Goal: Use online tool/utility: Use online tool/utility

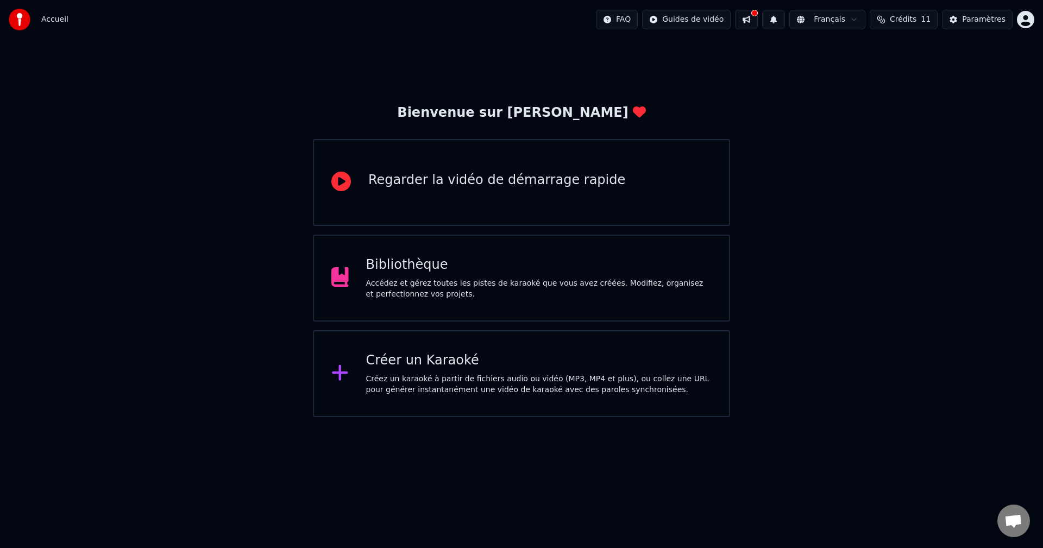
click at [441, 377] on div "Créez un karaoké à partir de fichiers audio ou vidéo (MP3, MP4 et plus), ou col…" at bounding box center [539, 385] width 346 height 22
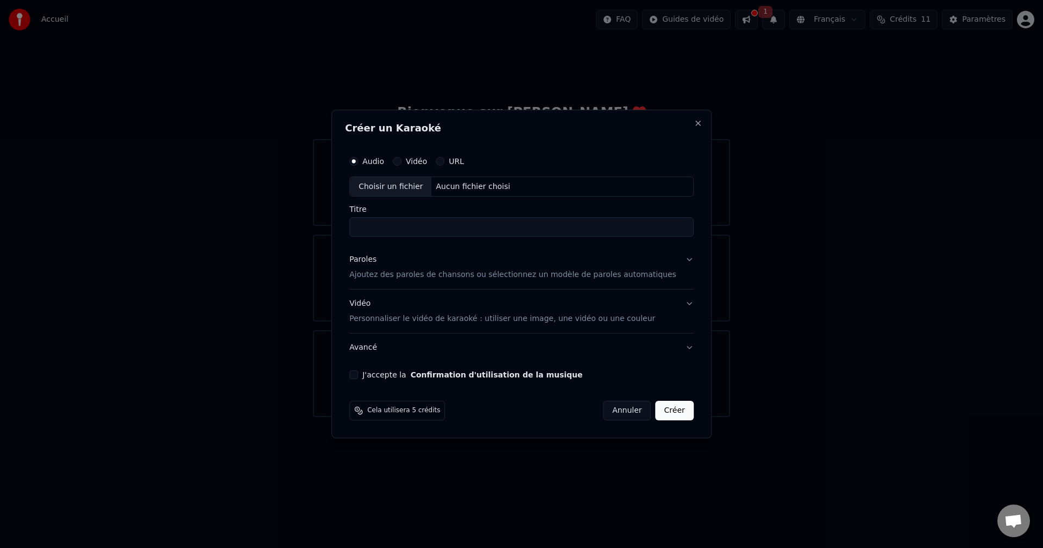
click at [473, 229] on input "Titre" at bounding box center [521, 228] width 344 height 20
click at [410, 193] on div "Choisir un fichier" at bounding box center [390, 187] width 81 height 20
type input "**********"
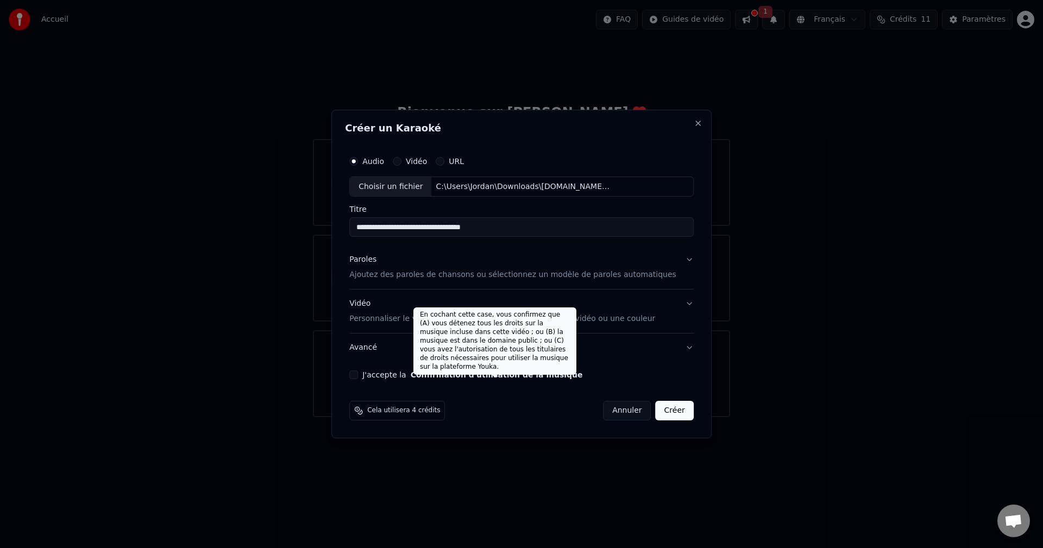
click at [379, 378] on label "J'accepte la Confirmation d'utilisation de la musique" at bounding box center [472, 375] width 220 height 8
click at [358, 378] on button "J'accepte la Confirmation d'utilisation de la musique" at bounding box center [353, 375] width 9 height 9
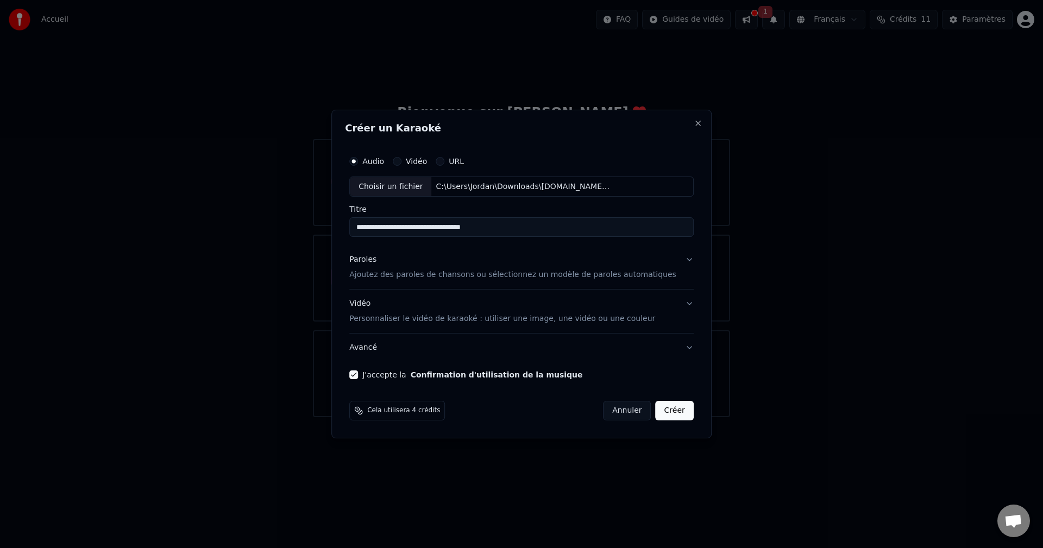
click at [657, 411] on button "Créer" at bounding box center [675, 411] width 38 height 20
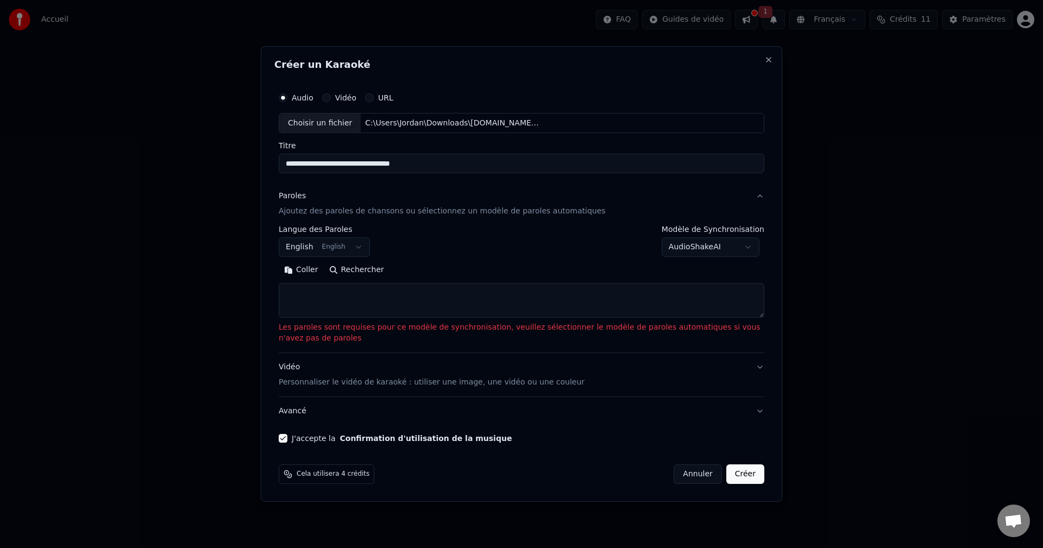
click at [369, 299] on textarea at bounding box center [522, 301] width 486 height 35
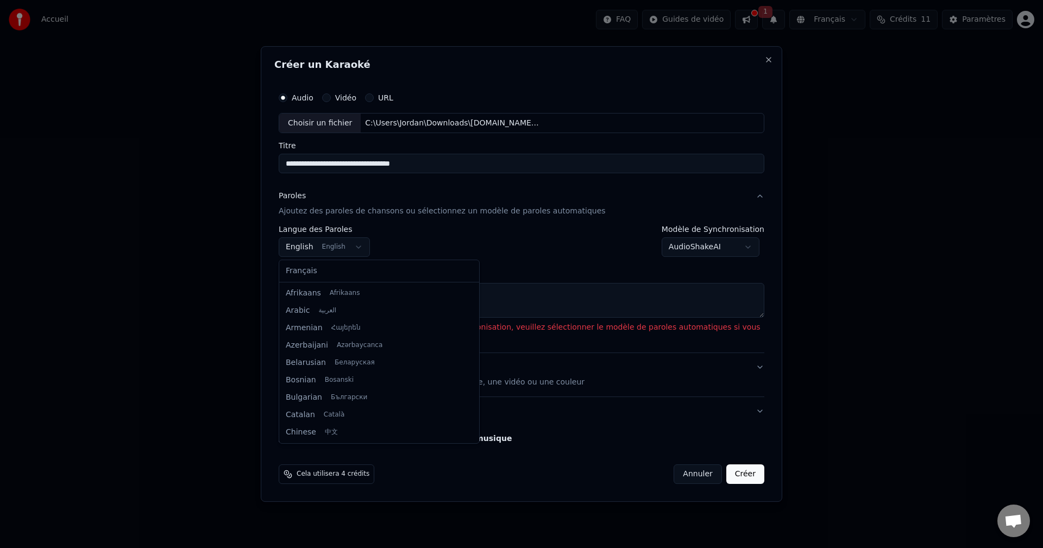
click at [340, 249] on body "**********" at bounding box center [521, 208] width 1043 height 417
select select "**"
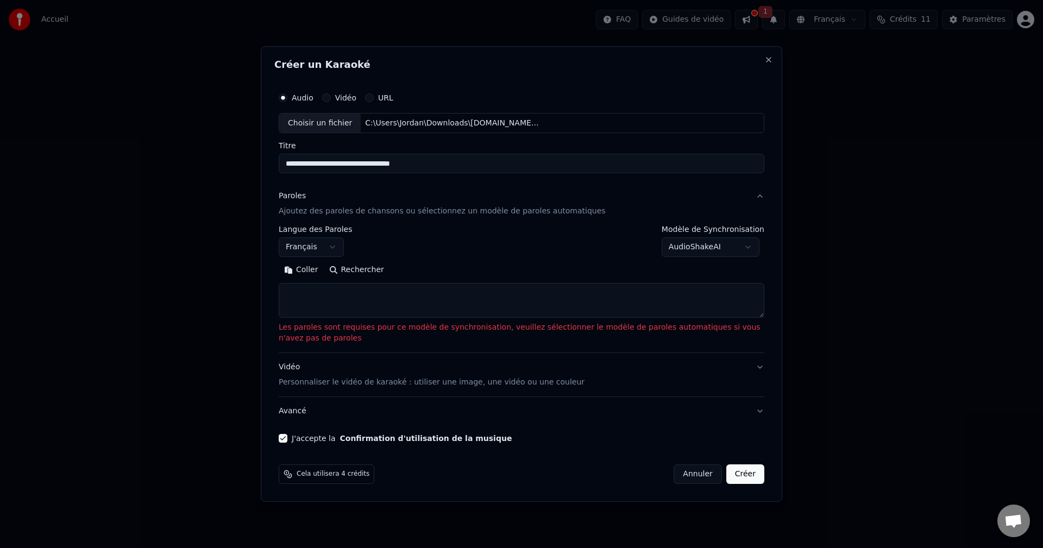
click at [719, 241] on body "**********" at bounding box center [521, 208] width 1043 height 417
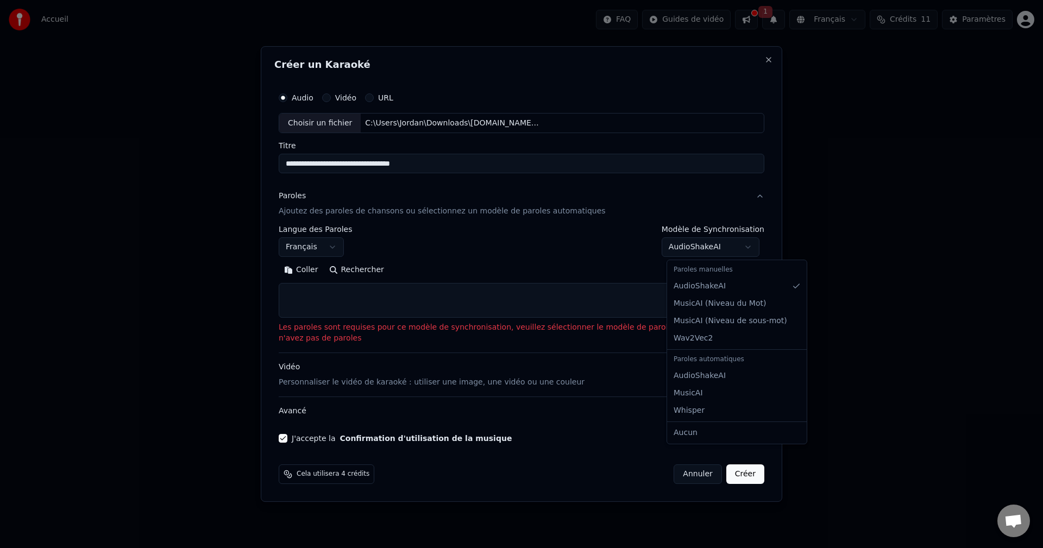
click at [719, 241] on body "**********" at bounding box center [521, 208] width 1043 height 417
click at [729, 247] on body "**********" at bounding box center [521, 208] width 1043 height 417
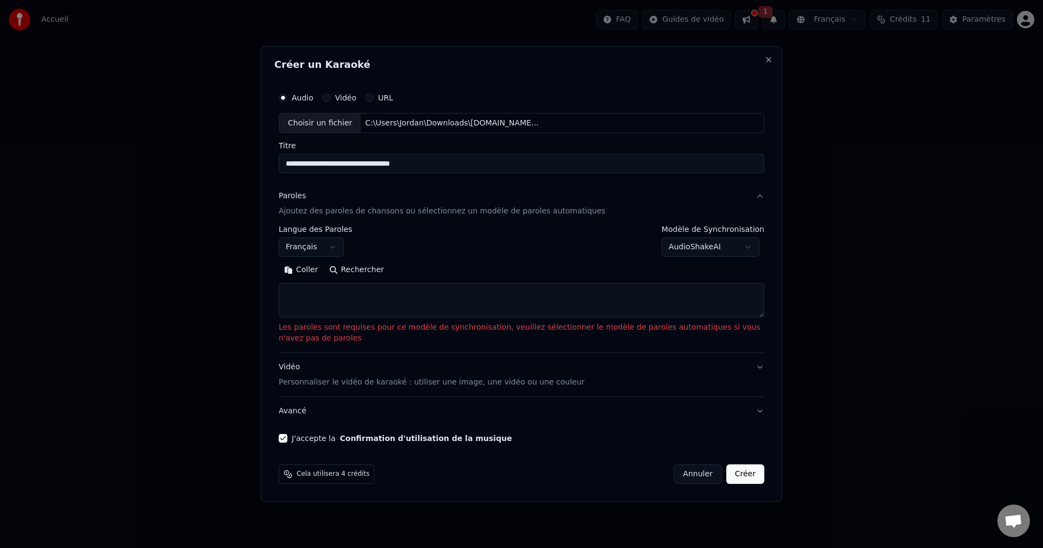
click at [434, 296] on textarea at bounding box center [522, 301] width 486 height 35
paste textarea "**********"
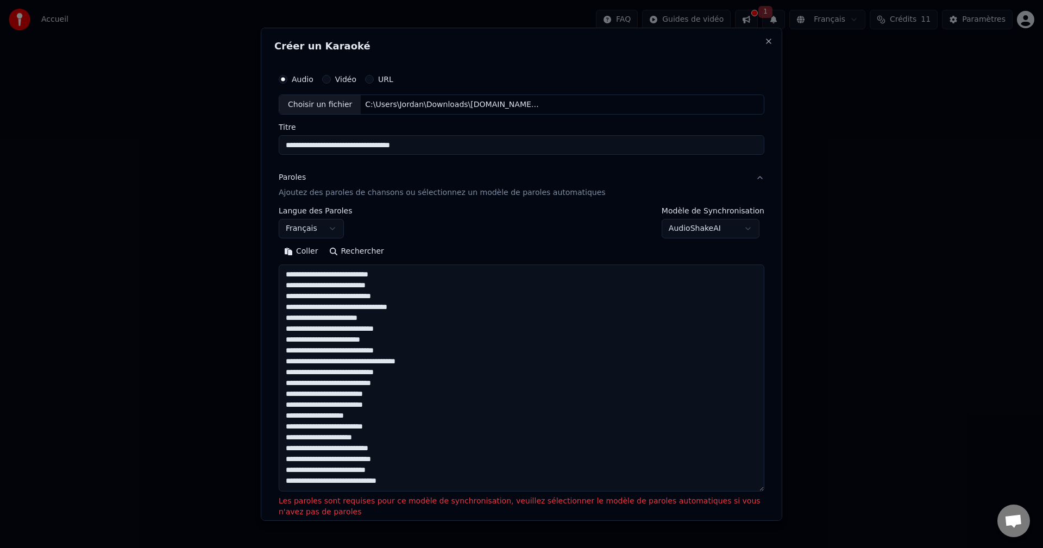
scroll to position [188, 0]
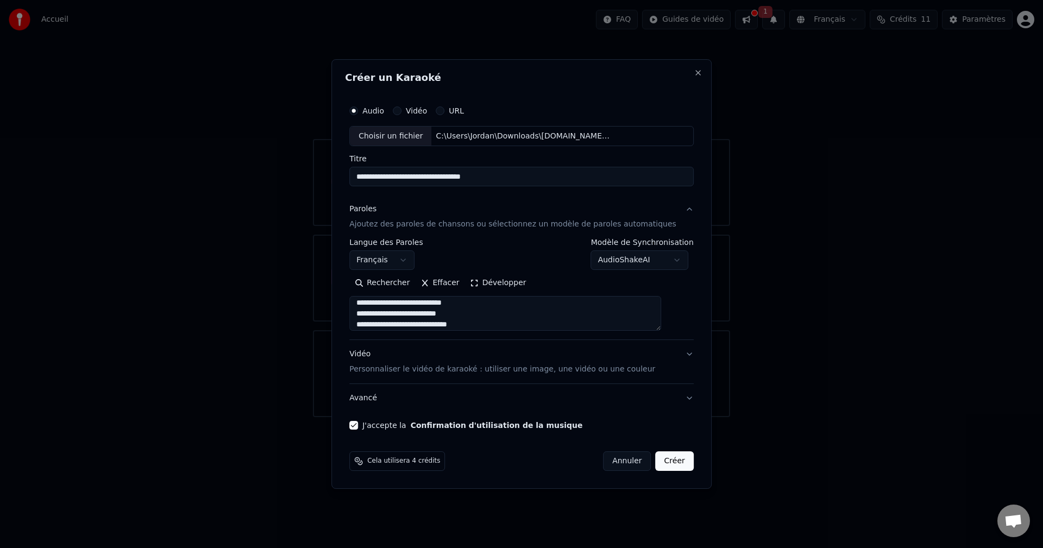
type textarea "**********"
click at [656, 460] on button "Créer" at bounding box center [675, 461] width 38 height 20
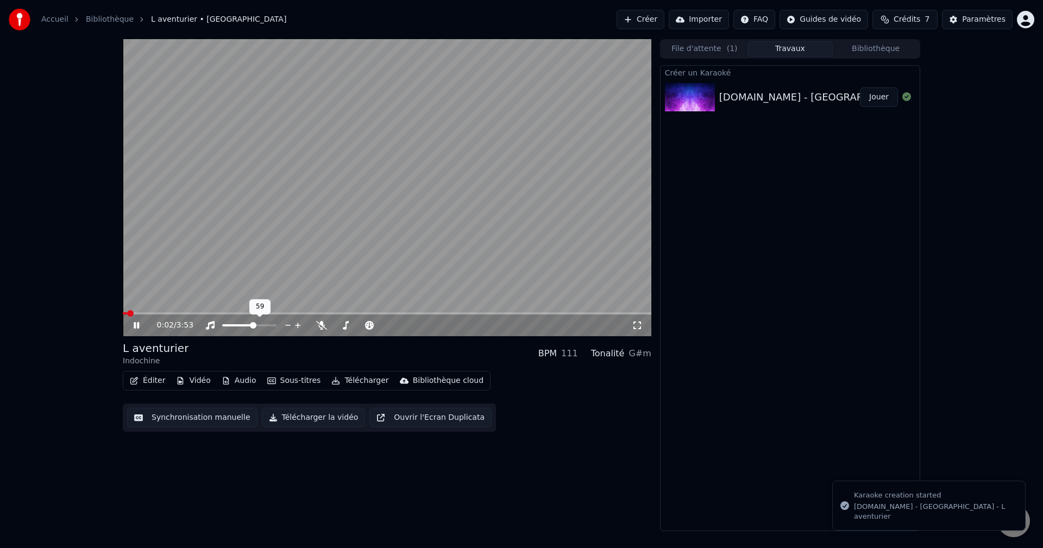
click at [254, 327] on span at bounding box center [238, 325] width 32 height 2
click at [239, 327] on span at bounding box center [249, 325] width 54 height 2
click at [150, 312] on video at bounding box center [387, 187] width 529 height 297
click at [150, 314] on span at bounding box center [387, 313] width 529 height 2
click at [139, 323] on icon at bounding box center [144, 325] width 26 height 9
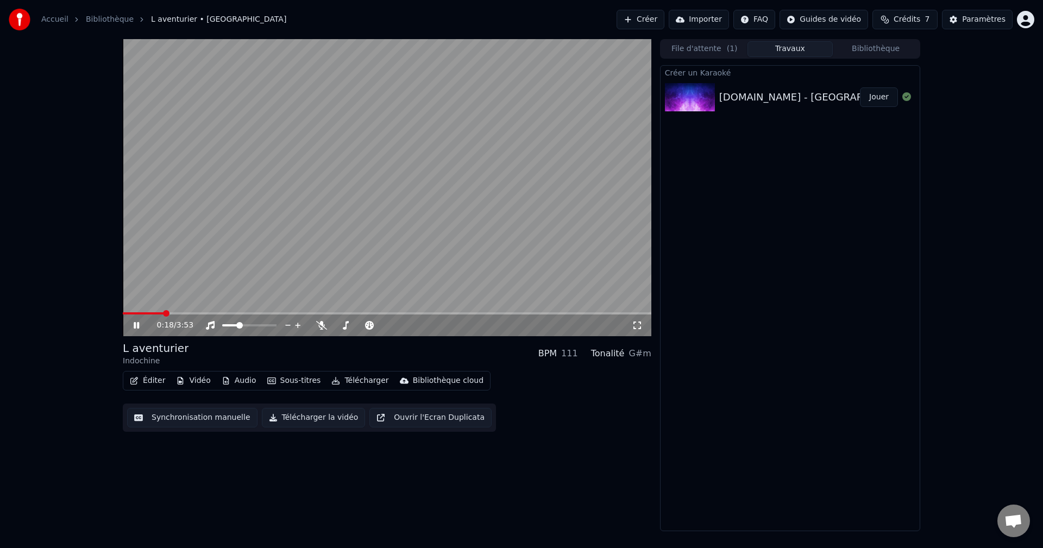
click at [170, 314] on span at bounding box center [166, 313] width 7 height 7
click at [212, 314] on span at bounding box center [213, 313] width 7 height 7
click at [265, 314] on span at bounding box center [387, 313] width 529 height 2
click at [334, 327] on span at bounding box center [337, 325] width 7 height 7
click at [321, 325] on icon at bounding box center [321, 325] width 11 height 9
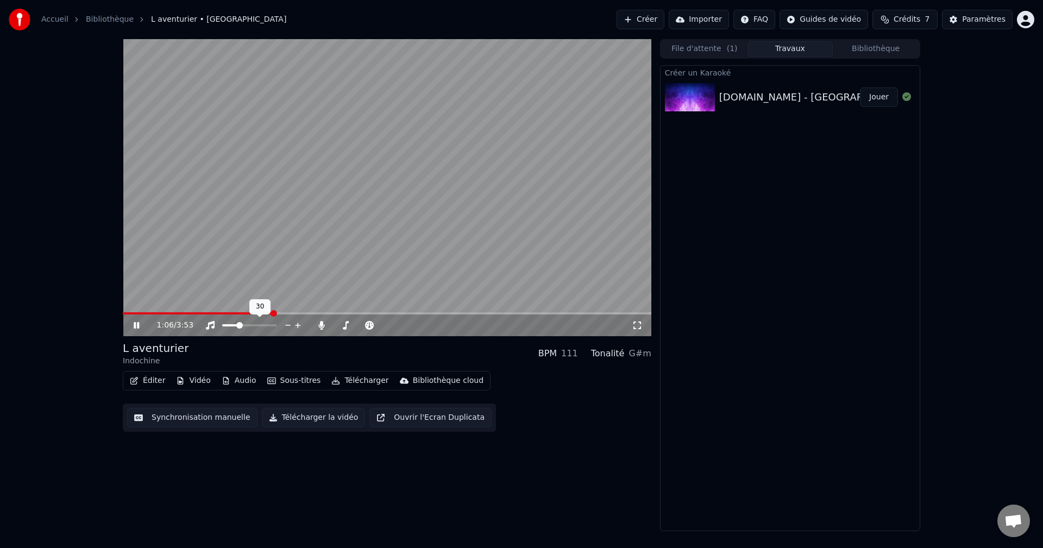
click at [272, 313] on span at bounding box center [274, 313] width 7 height 7
click at [208, 315] on span at bounding box center [211, 313] width 7 height 7
click at [202, 313] on span at bounding box center [200, 313] width 7 height 7
click at [229, 324] on div at bounding box center [259, 325] width 87 height 11
click at [232, 324] on span at bounding box center [227, 325] width 10 height 2
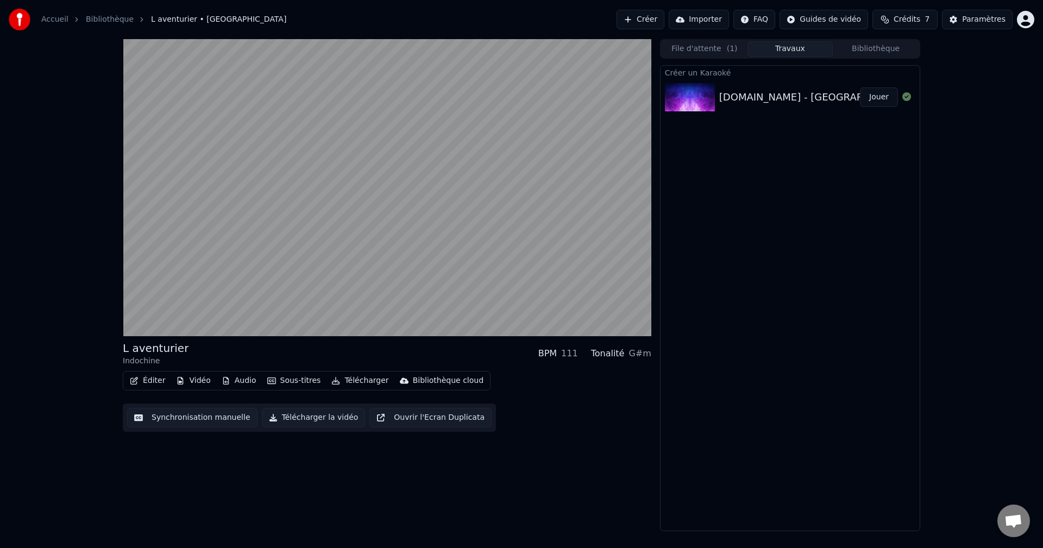
click at [530, 409] on div "Éditer Vidéo Audio Sous-titres Télécharger Bibliothèque cloud Synchronisation m…" at bounding box center [387, 401] width 529 height 61
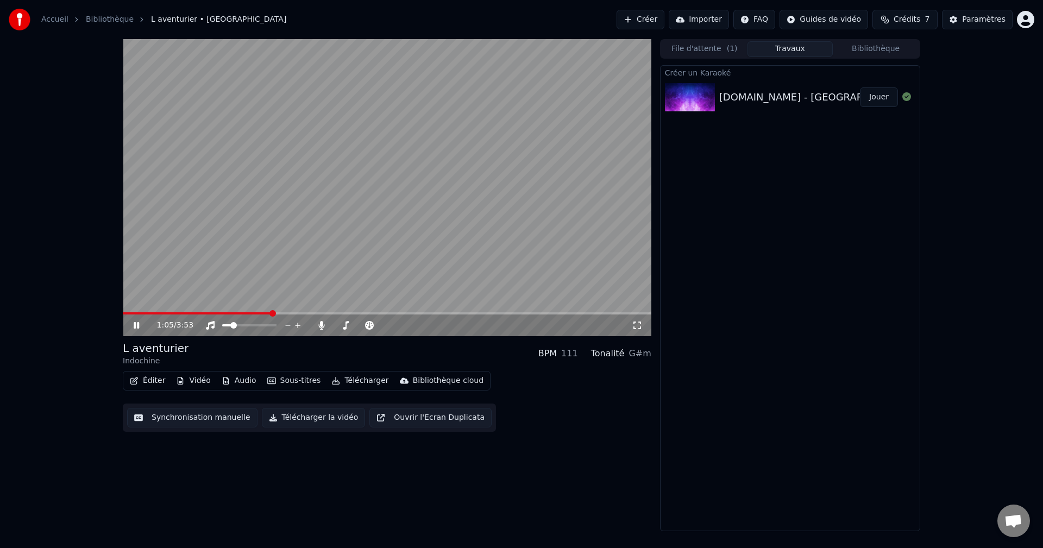
click at [281, 312] on video at bounding box center [387, 187] width 529 height 297
click at [285, 312] on span at bounding box center [387, 313] width 529 height 2
click at [137, 327] on icon at bounding box center [136, 326] width 7 height 8
click at [293, 311] on video at bounding box center [387, 187] width 529 height 297
click at [300, 314] on span at bounding box center [387, 313] width 529 height 2
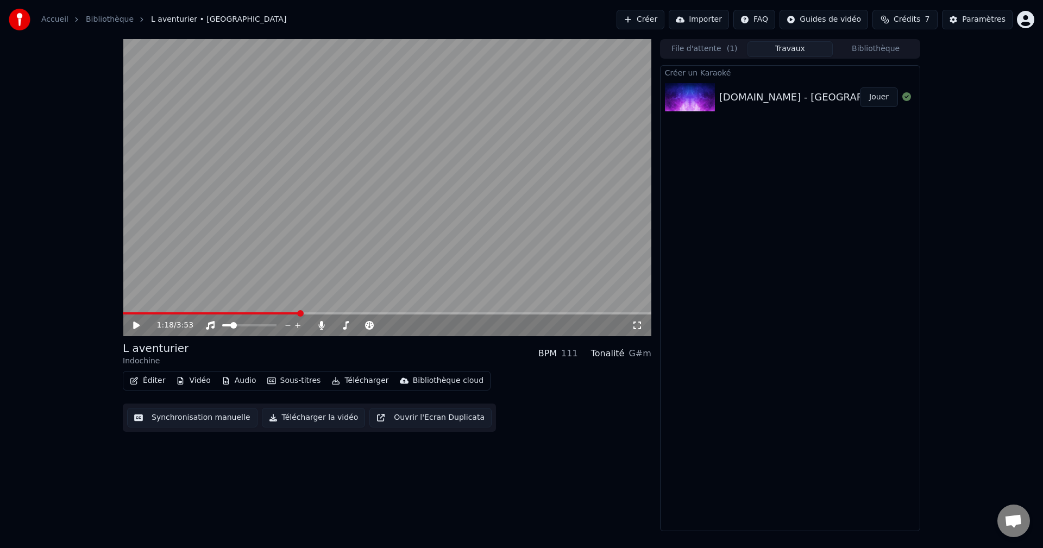
click at [143, 330] on icon at bounding box center [144, 325] width 26 height 9
click at [343, 324] on span at bounding box center [338, 325] width 9 height 2
click at [322, 313] on span at bounding box center [325, 313] width 7 height 7
click at [317, 313] on span at bounding box center [320, 313] width 7 height 7
click at [306, 314] on span at bounding box center [224, 313] width 202 height 2
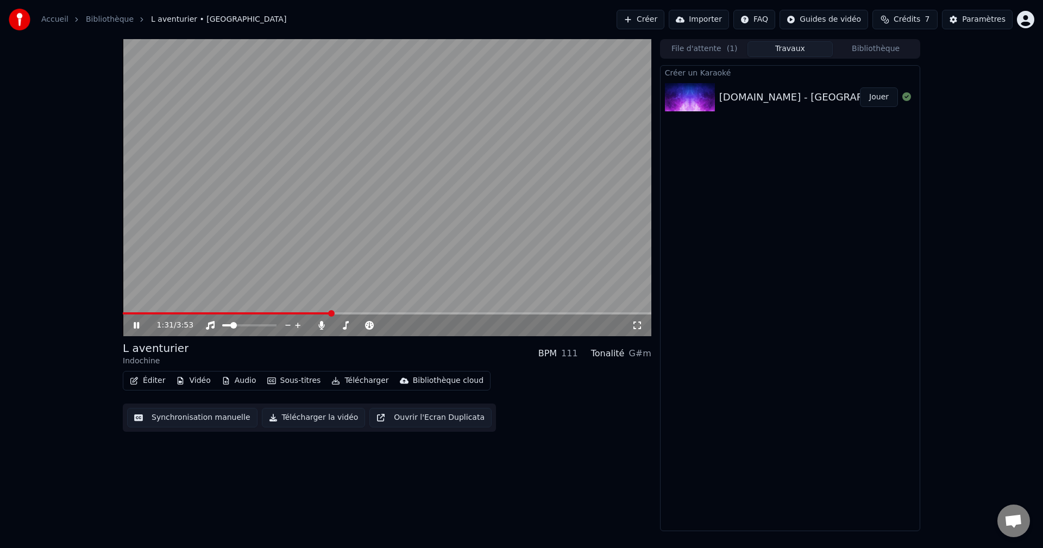
click at [137, 329] on icon at bounding box center [144, 325] width 26 height 9
click at [635, 328] on icon at bounding box center [637, 325] width 11 height 9
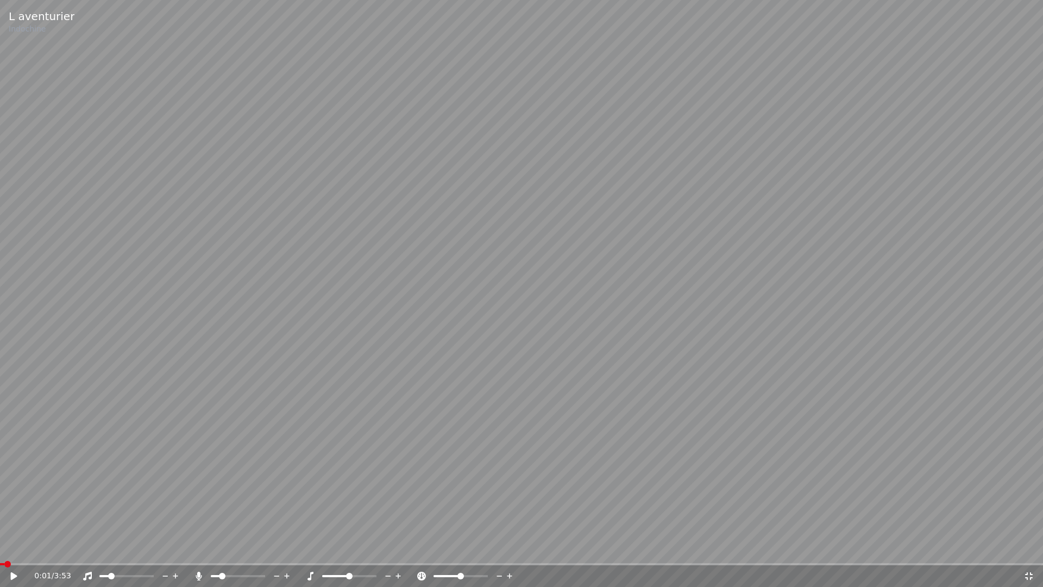
click at [4, 548] on span at bounding box center [2, 564] width 4 height 2
click at [0, 548] on span at bounding box center [2, 564] width 4 height 2
click at [691, 401] on video at bounding box center [521, 293] width 1043 height 586
click at [532, 369] on video at bounding box center [521, 293] width 1043 height 587
click at [16, 548] on div "0:11 / 3:53" at bounding box center [521, 576] width 1043 height 22
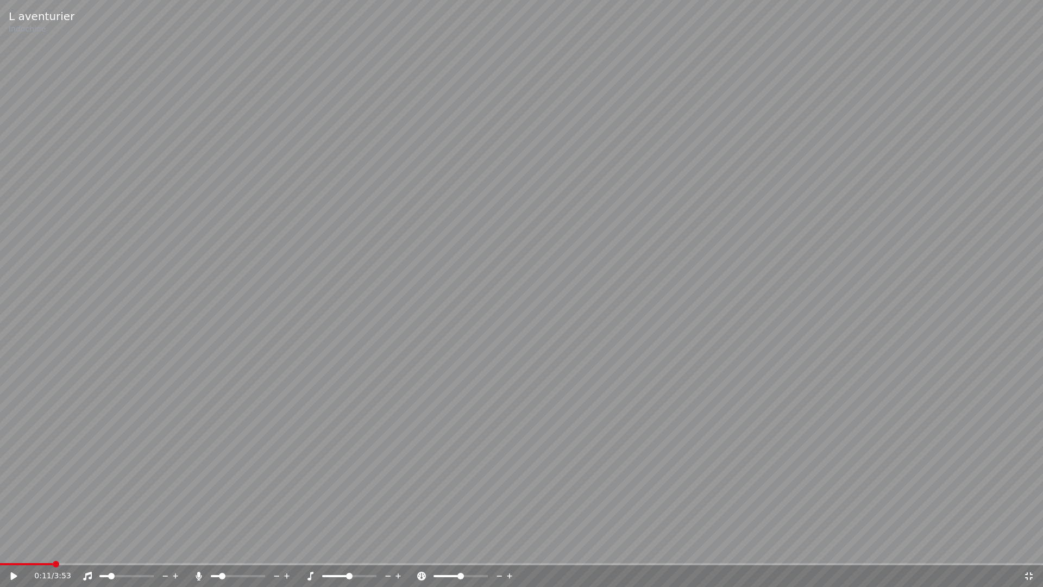
drag, startPoint x: 15, startPoint y: 565, endPoint x: 8, endPoint y: 565, distance: 7.1
click at [8, 548] on div "0:11 / 3:53" at bounding box center [521, 576] width 1043 height 22
click at [4, 548] on span at bounding box center [2, 564] width 4 height 2
click at [1, 548] on span at bounding box center [3, 564] width 7 height 7
click at [127, 548] on span at bounding box center [126, 576] width 54 height 2
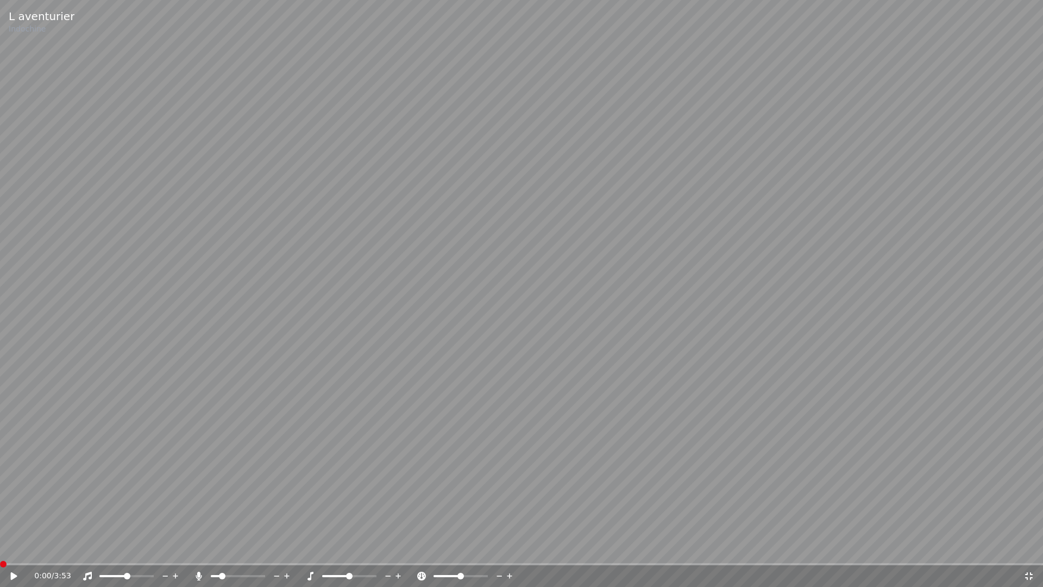
click at [230, 548] on div at bounding box center [247, 575] width 87 height 11
click at [233, 548] on span at bounding box center [238, 576] width 54 height 2
click at [359, 548] on span at bounding box center [349, 576] width 54 height 2
click at [464, 548] on span at bounding box center [463, 576] width 7 height 7
click at [123, 548] on span at bounding box center [110, 576] width 23 height 2
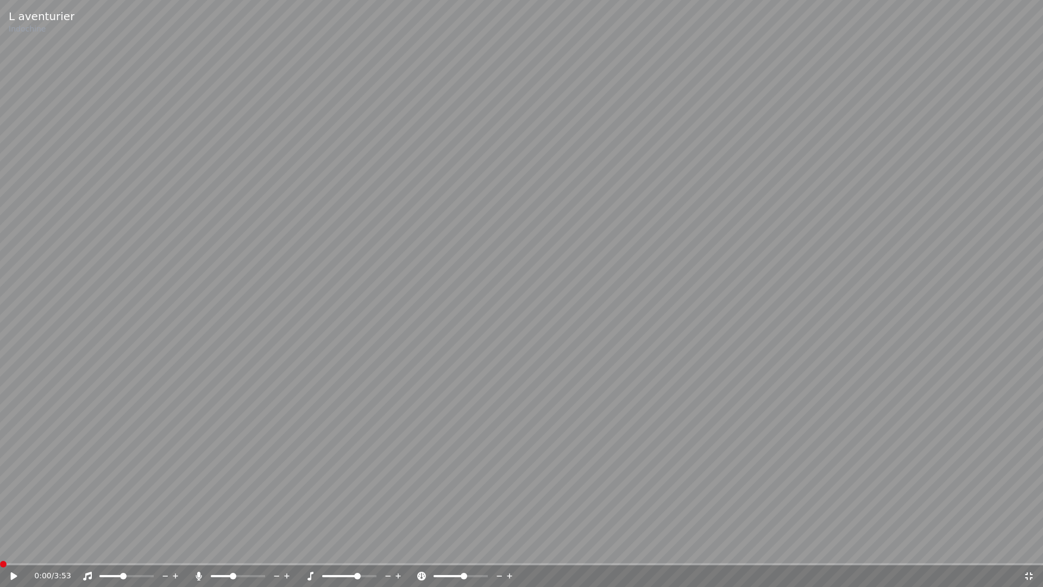
click at [13, 548] on icon at bounding box center [14, 576] width 7 height 8
click at [142, 548] on div at bounding box center [136, 575] width 87 height 11
click at [131, 548] on span at bounding box center [126, 576] width 54 height 2
click at [154, 548] on span at bounding box center [126, 576] width 54 height 2
click at [230, 548] on span at bounding box center [231, 576] width 7 height 7
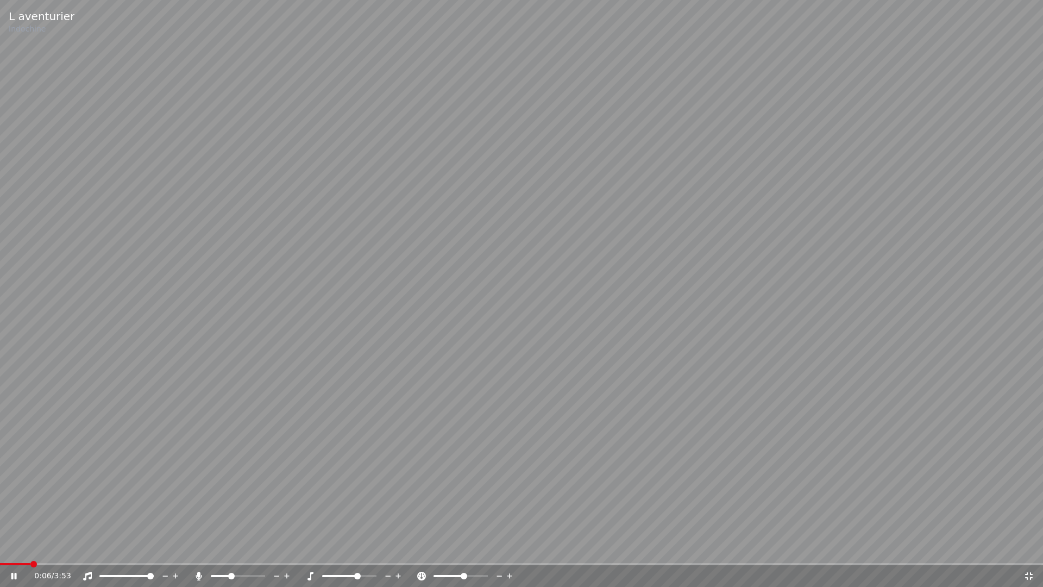
click at [349, 548] on span at bounding box center [340, 576] width 36 height 2
click at [350, 548] on span at bounding box center [349, 576] width 7 height 7
click at [0, 548] on span at bounding box center [0, 564] width 0 height 2
click at [11, 548] on icon at bounding box center [22, 576] width 26 height 9
click at [672, 416] on video at bounding box center [521, 293] width 1043 height 587
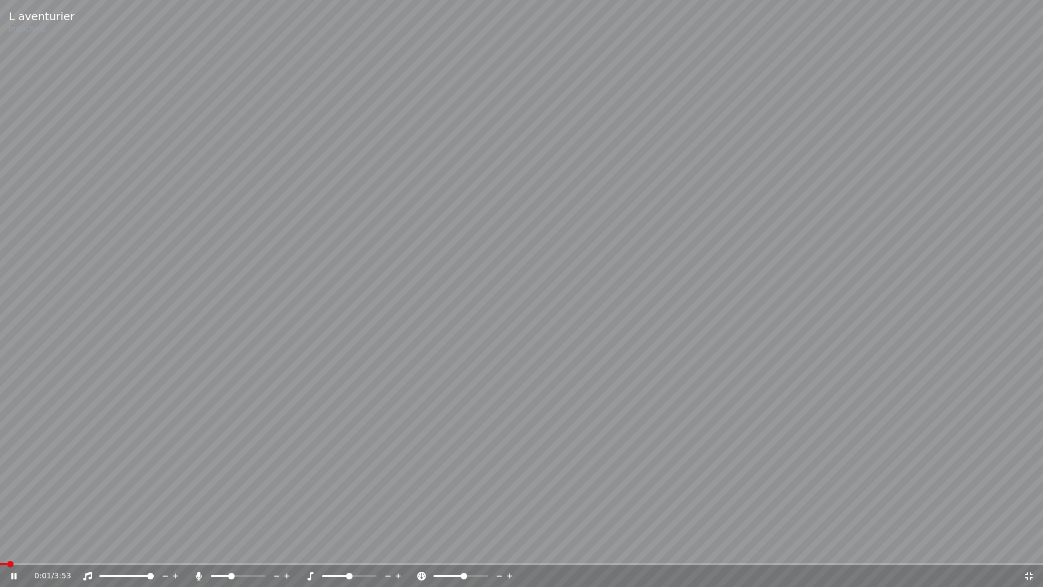
click at [651, 364] on video at bounding box center [521, 293] width 1043 height 587
click at [0, 548] on span at bounding box center [3, 564] width 7 height 7
click at [417, 324] on video at bounding box center [521, 293] width 1043 height 587
click at [340, 548] on div at bounding box center [359, 575] width 87 height 11
click at [343, 548] on span at bounding box center [335, 576] width 27 height 2
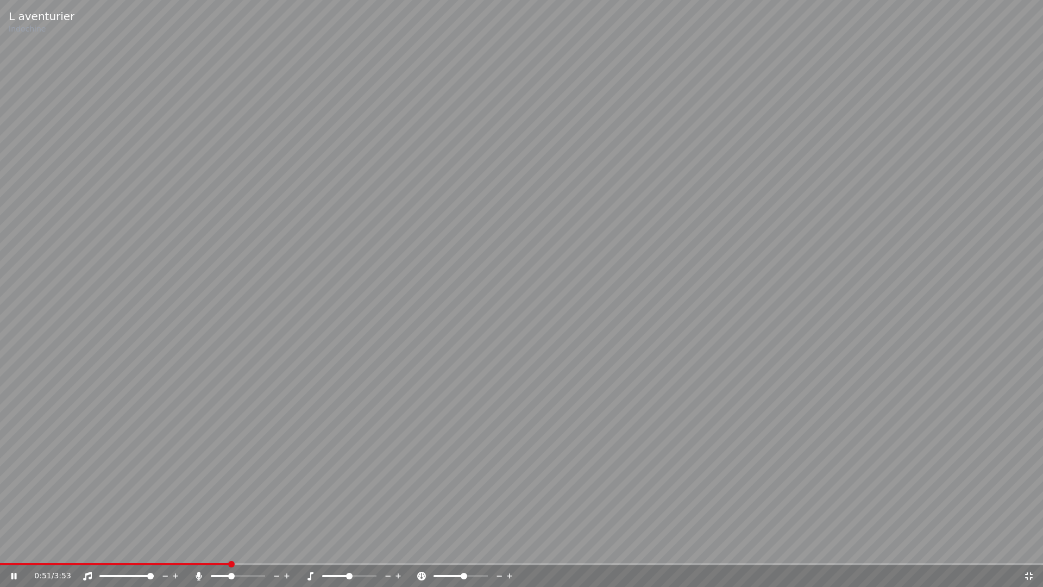
click at [349, 548] on span at bounding box center [349, 576] width 7 height 7
click at [455, 548] on div at bounding box center [470, 575] width 87 height 11
click at [459, 548] on div at bounding box center [470, 575] width 87 height 11
click at [459, 548] on span at bounding box center [459, 576] width 7 height 7
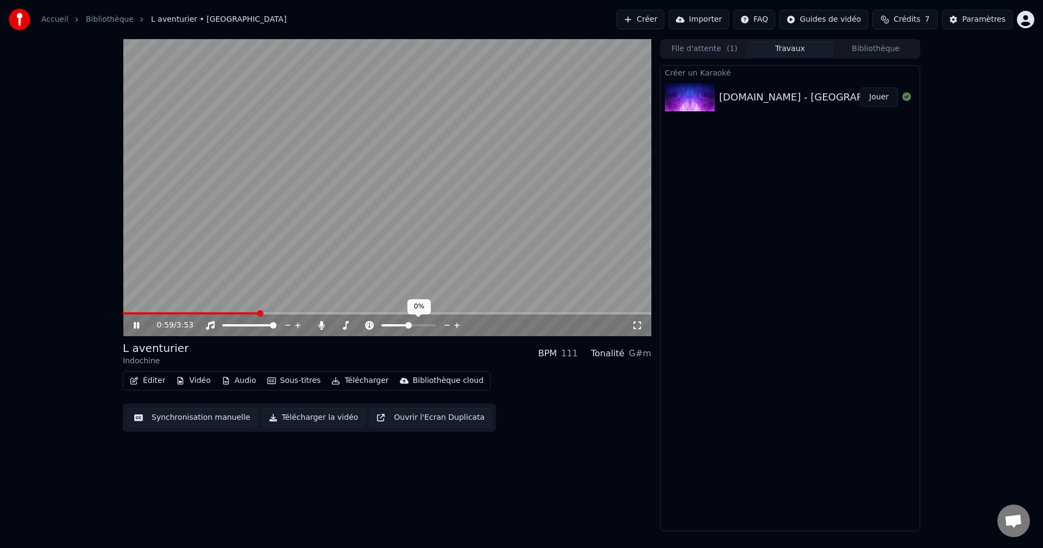
click at [409, 328] on span at bounding box center [408, 325] width 7 height 7
click at [130, 328] on div "1:01 / 3:53" at bounding box center [387, 325] width 520 height 11
click at [135, 324] on icon at bounding box center [136, 325] width 5 height 7
click at [123, 315] on span at bounding box center [123, 313] width 0 height 2
click at [134, 325] on icon at bounding box center [136, 326] width 7 height 8
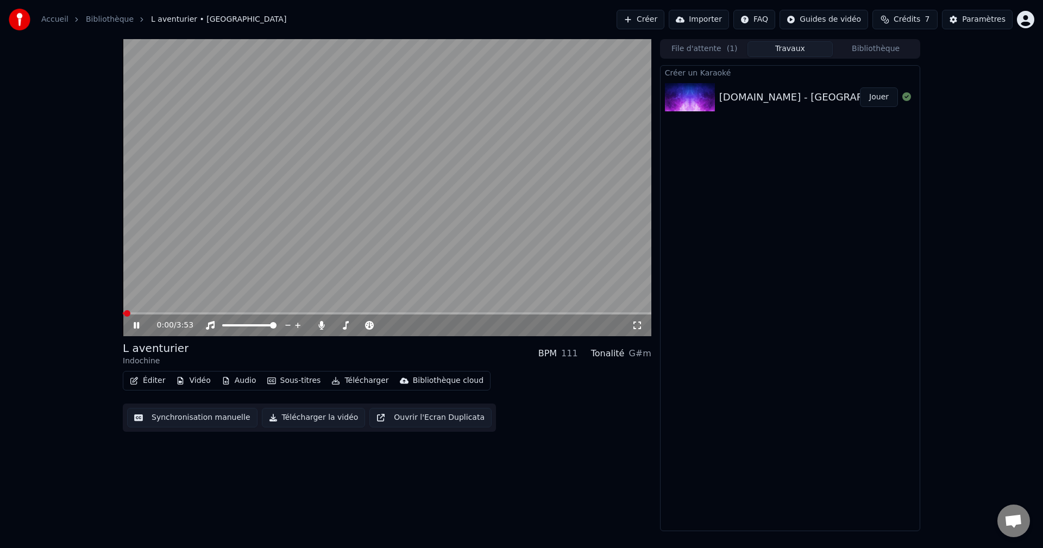
click at [633, 330] on div "0:00 / 3:53" at bounding box center [387, 325] width 520 height 11
click at [634, 325] on icon at bounding box center [637, 325] width 11 height 9
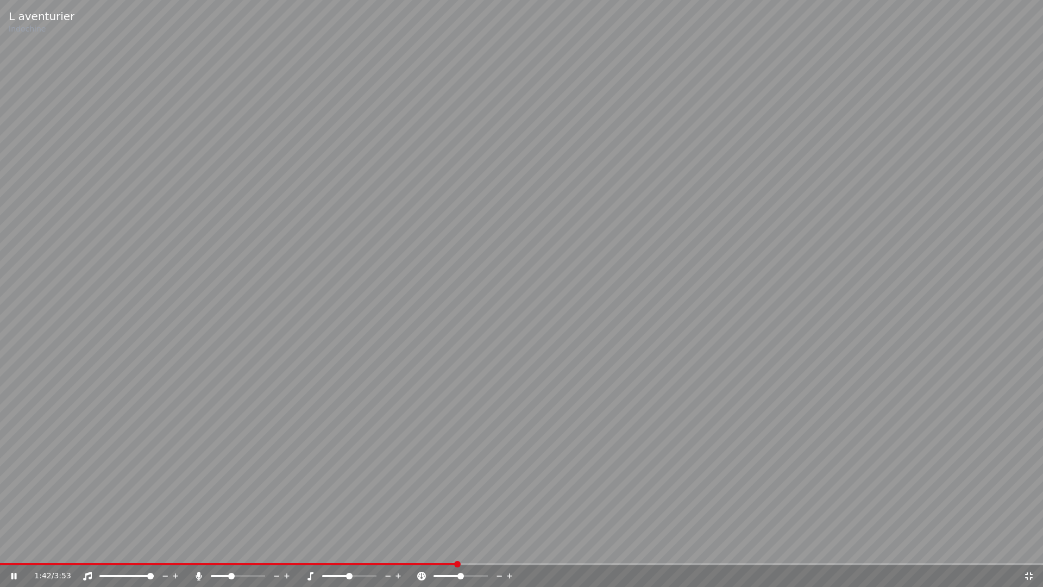
click at [725, 400] on video at bounding box center [521, 293] width 1043 height 587
